Goal: Information Seeking & Learning: Learn about a topic

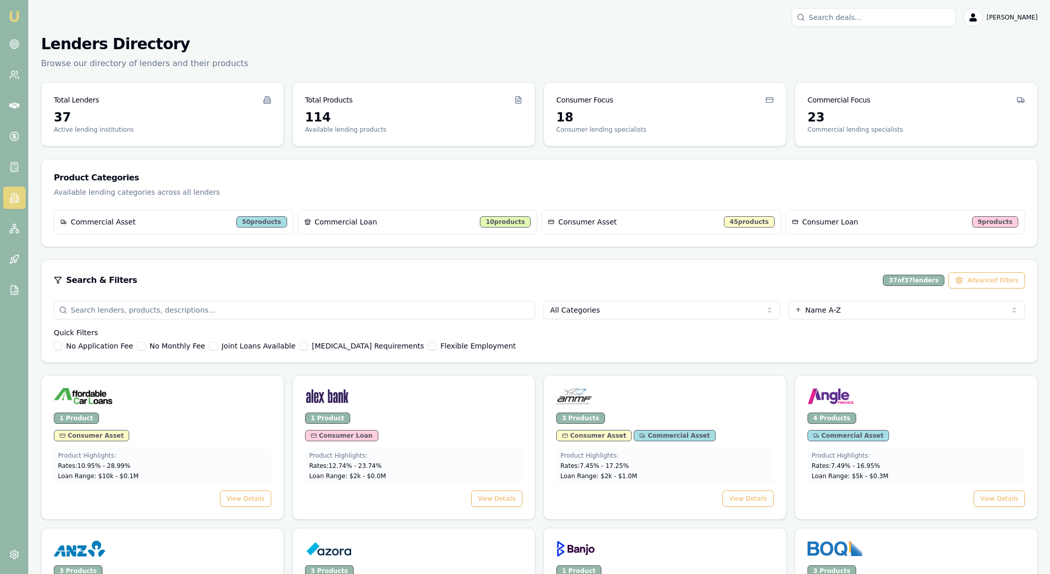
scroll to position [200, 0]
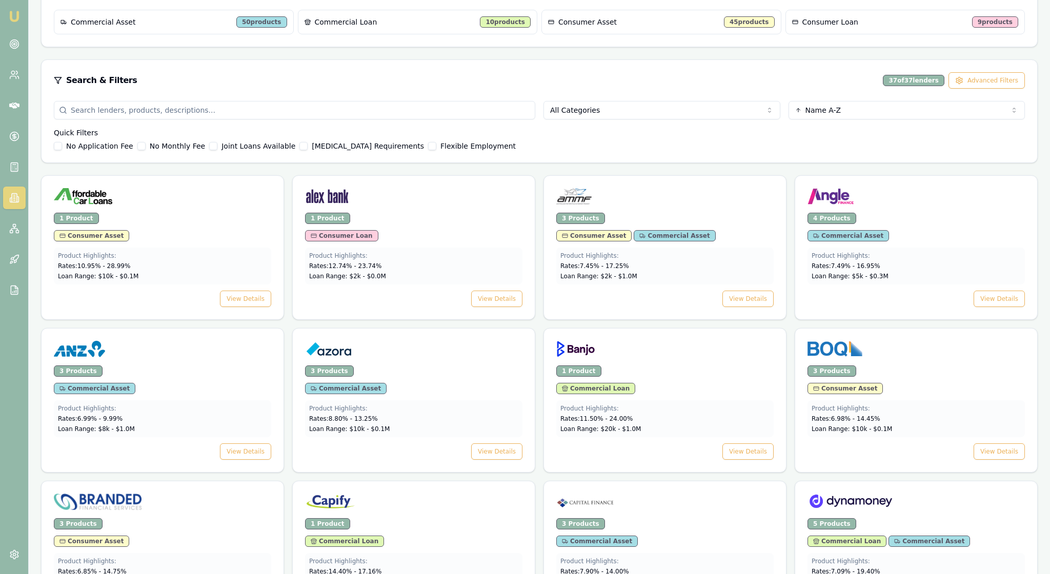
click at [768, 150] on html "Emu Broker [PERSON_NAME] Toggle Menu Lenders Directory Browse our directory of …" at bounding box center [525, 87] width 1050 height 574
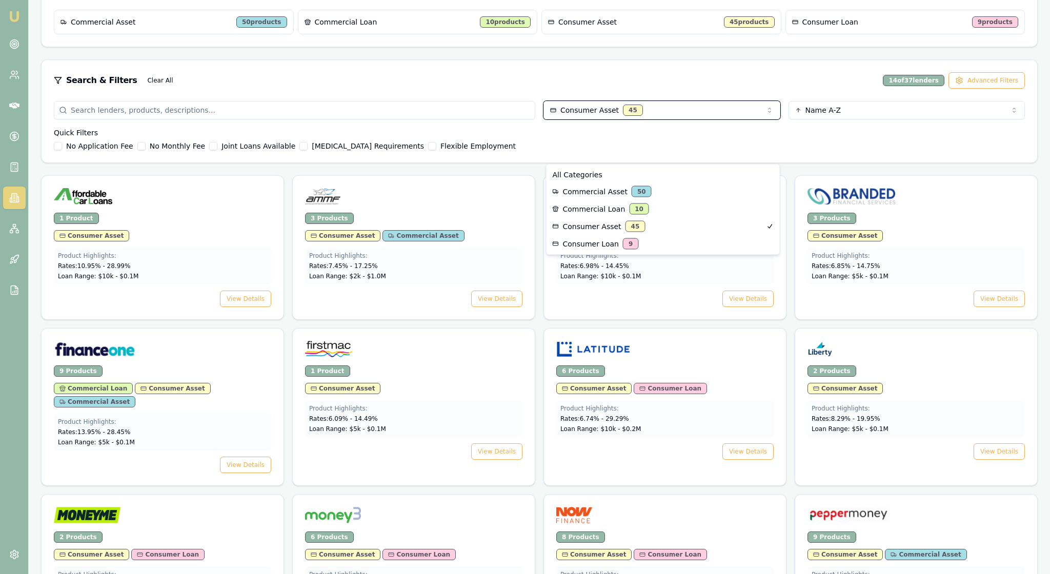
click at [394, 211] on html "Emu Broker Rachael Connors Toggle Menu Lenders Directory Browse our directory o…" at bounding box center [525, 87] width 1050 height 574
click at [877, 287] on html "Emu Broker Rachael Connors Toggle Menu Lenders Directory Browse our directory o…" at bounding box center [525, 87] width 1050 height 574
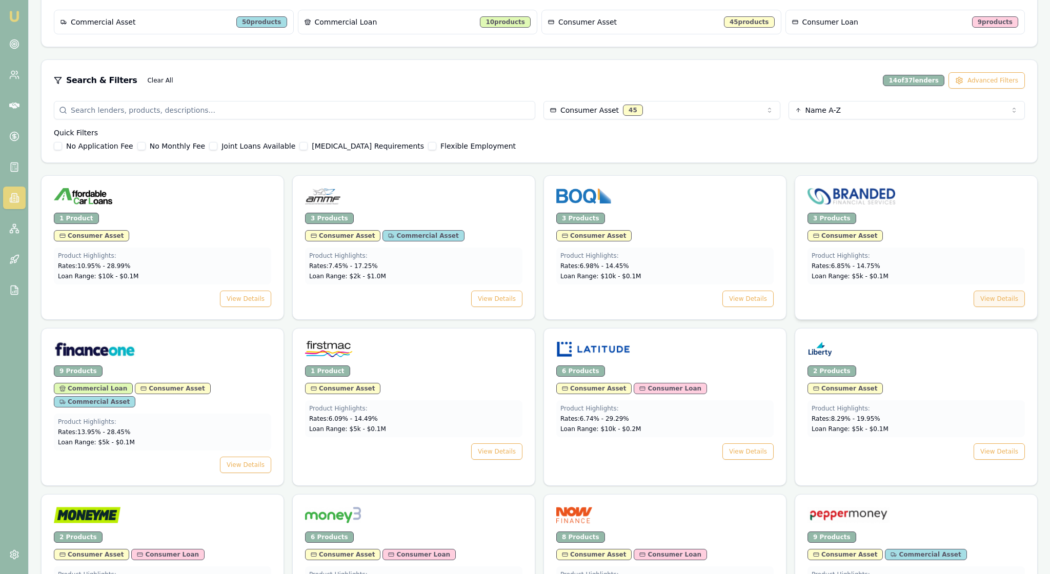
click at [986, 307] on button "View Details" at bounding box center [999, 299] width 51 height 16
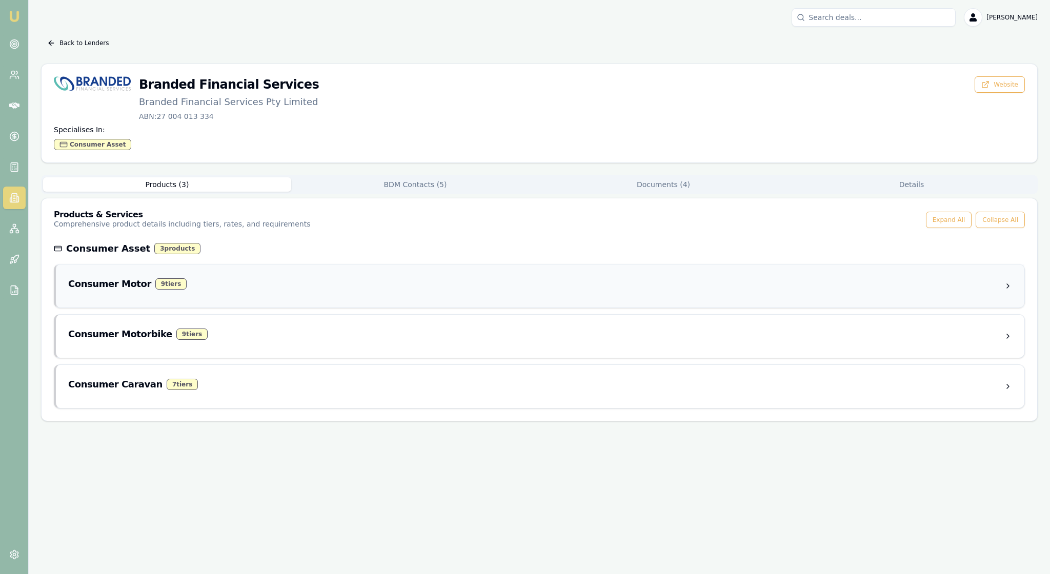
click at [187, 290] on div "9 tier s" at bounding box center [170, 283] width 31 height 11
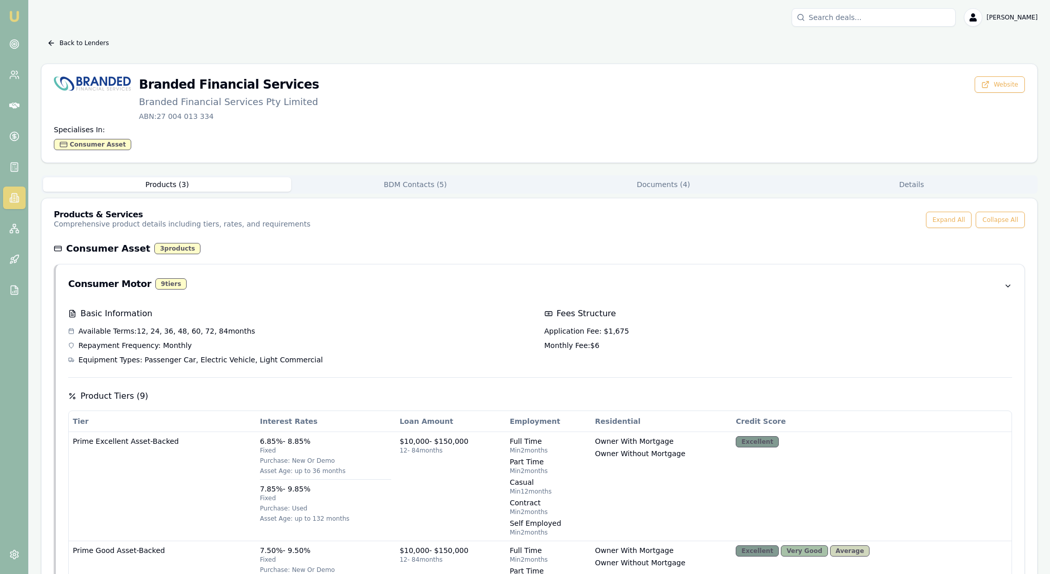
click at [660, 192] on button "Documents ( 4 )" at bounding box center [664, 184] width 248 height 14
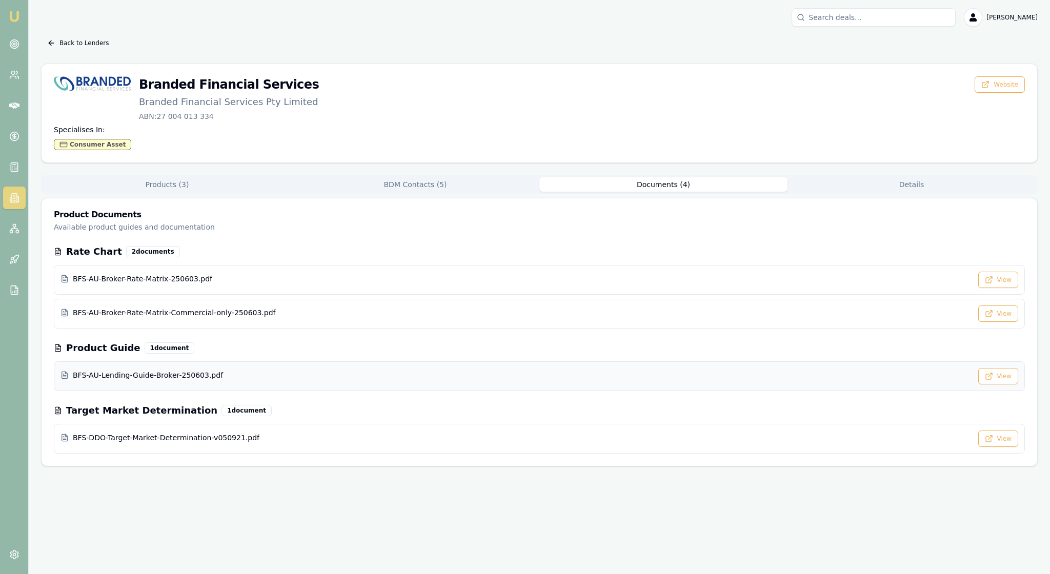
click at [207, 381] on span "BFS-AU-Lending-Guide-Broker-250603.pdf" at bounding box center [148, 375] width 150 height 10
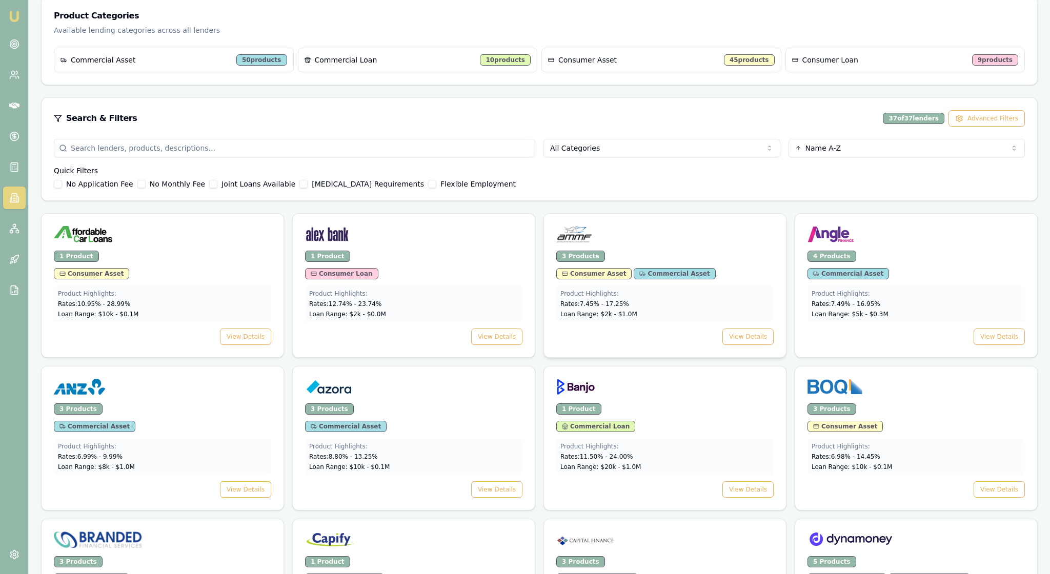
scroll to position [157, 0]
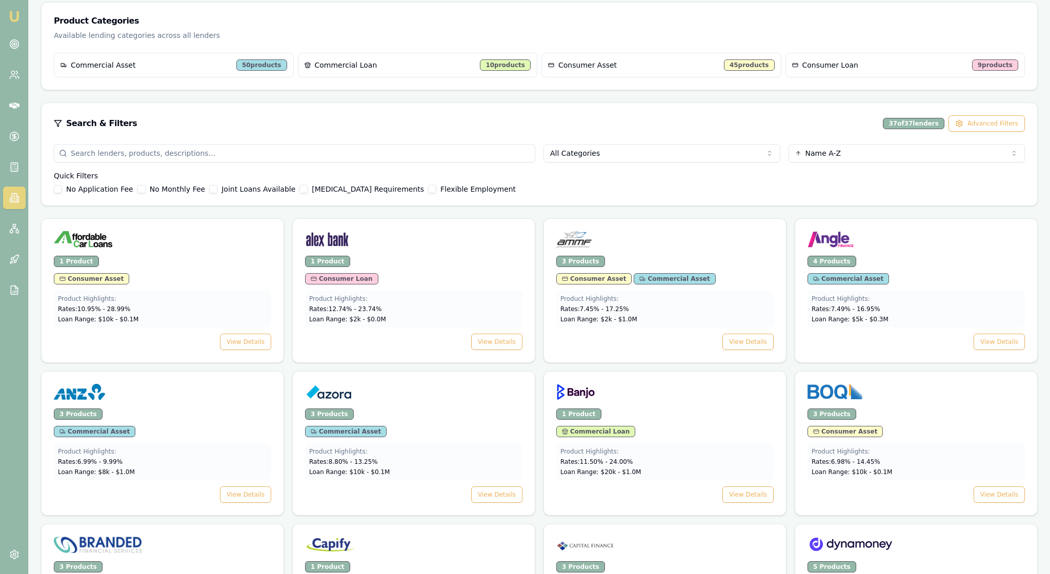
click at [768, 192] on html "Emu Broker Rachael Connors Toggle Menu Lenders Directory Browse our directory o…" at bounding box center [525, 130] width 1050 height 574
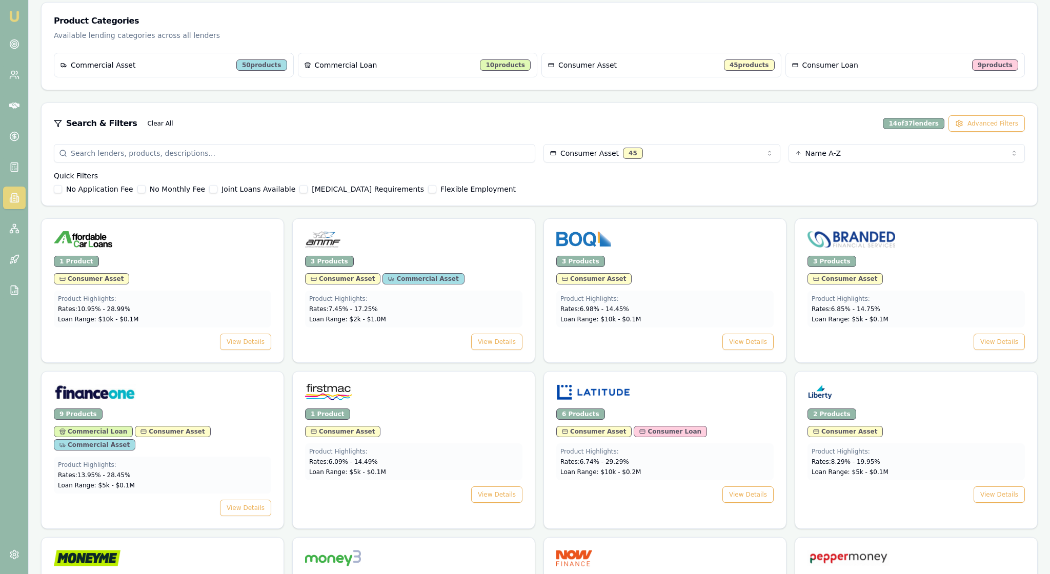
click at [665, 193] on div "No Application Fee No Monthly Fee Joint Loans Available Low Income Requirements…" at bounding box center [539, 189] width 971 height 8
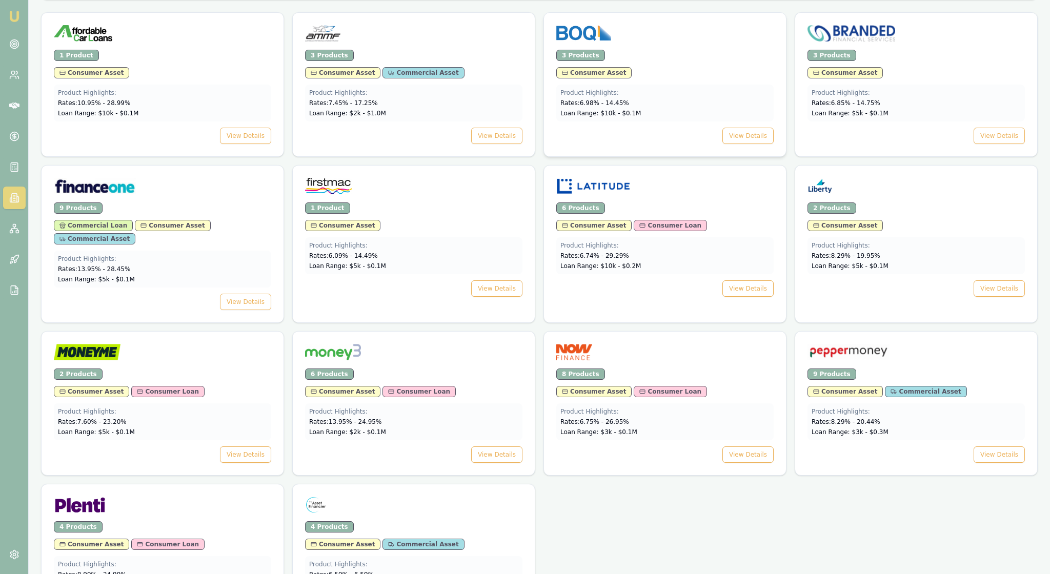
scroll to position [379, 0]
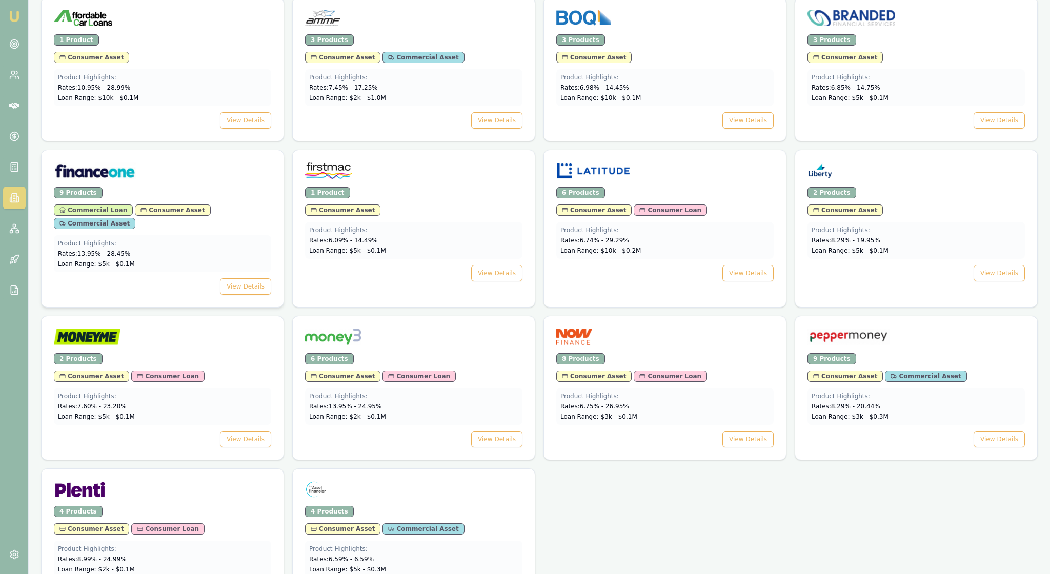
click at [230, 307] on div "9 Products Commercial Loan Consumer Asset Commercial Asset Product Highlights: …" at bounding box center [163, 247] width 242 height 120
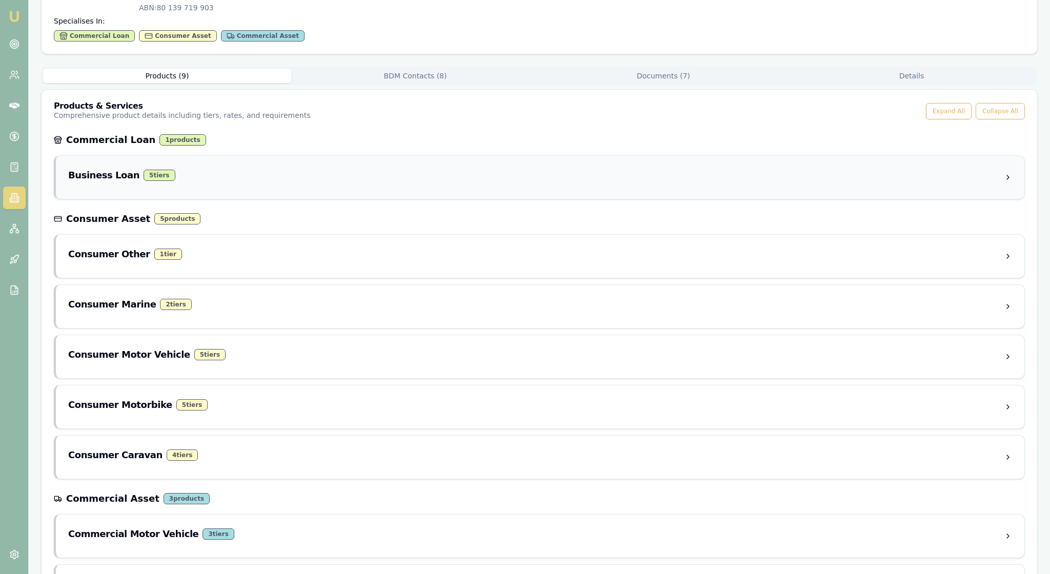
scroll to position [125, 0]
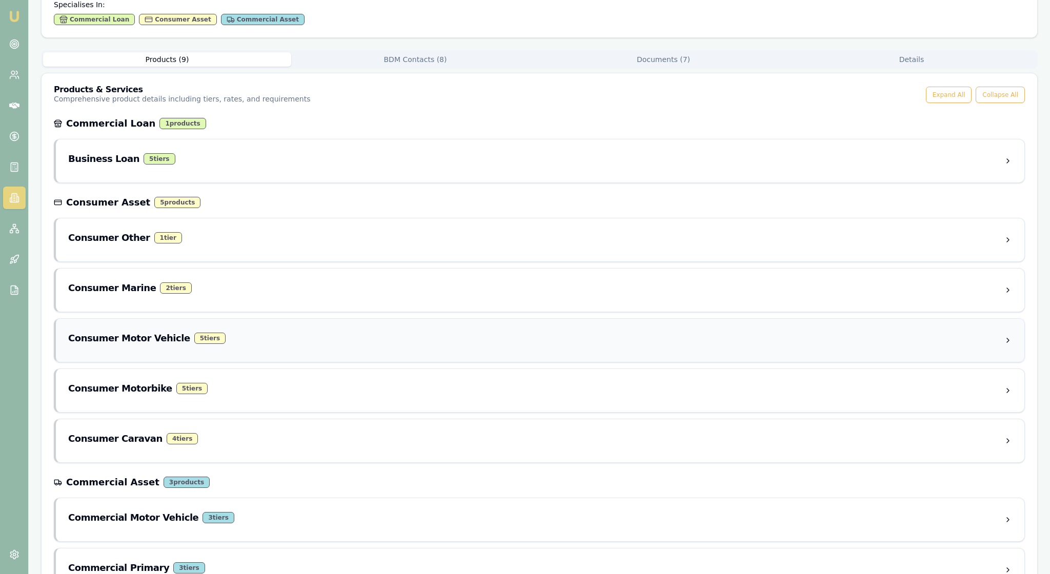
click at [304, 346] on div "Consumer Motor Vehicle 5 tier s" at bounding box center [536, 338] width 936 height 14
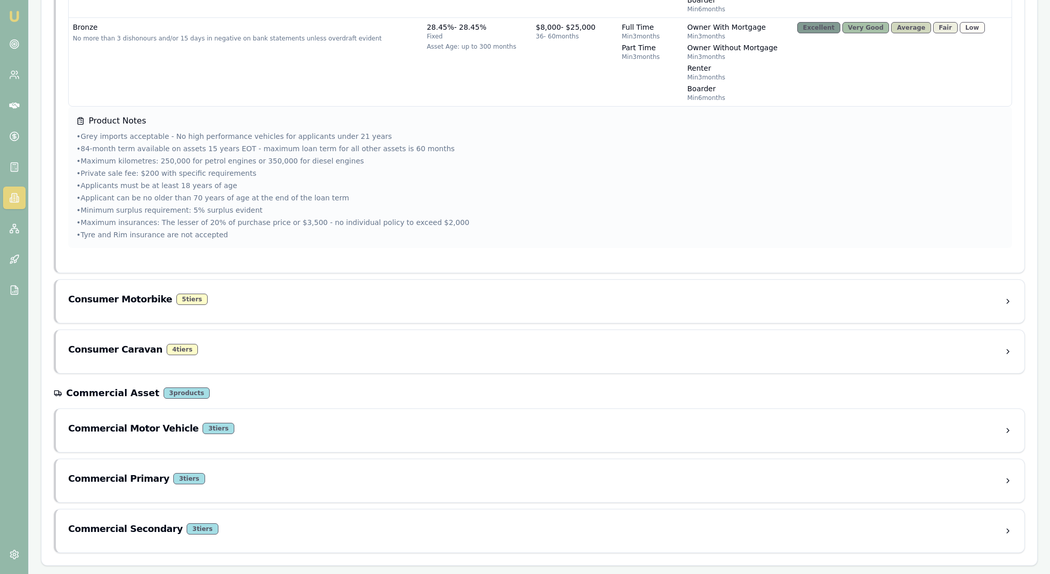
scroll to position [1053, 0]
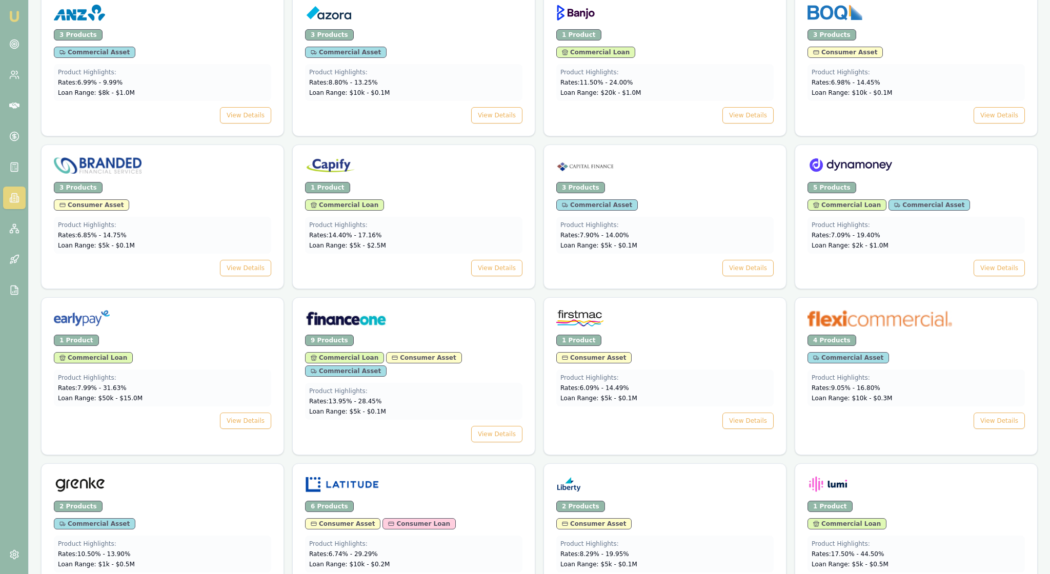
scroll to position [540, 0]
